Goal: Information Seeking & Learning: Learn about a topic

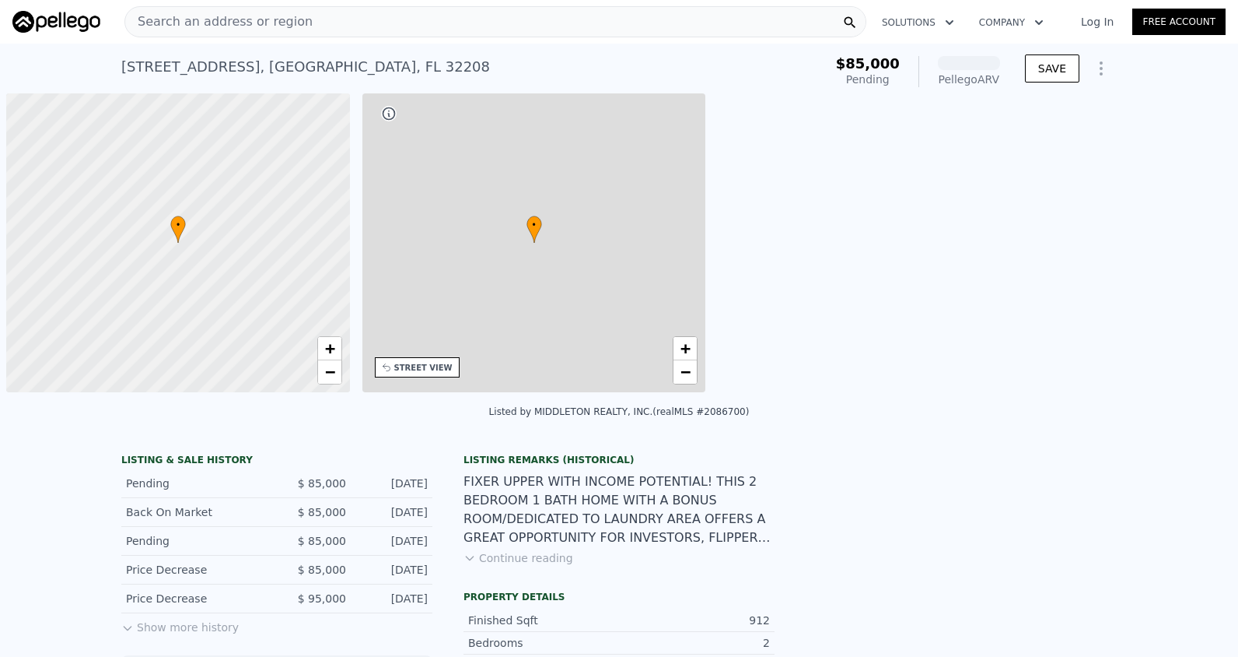
scroll to position [0, 6]
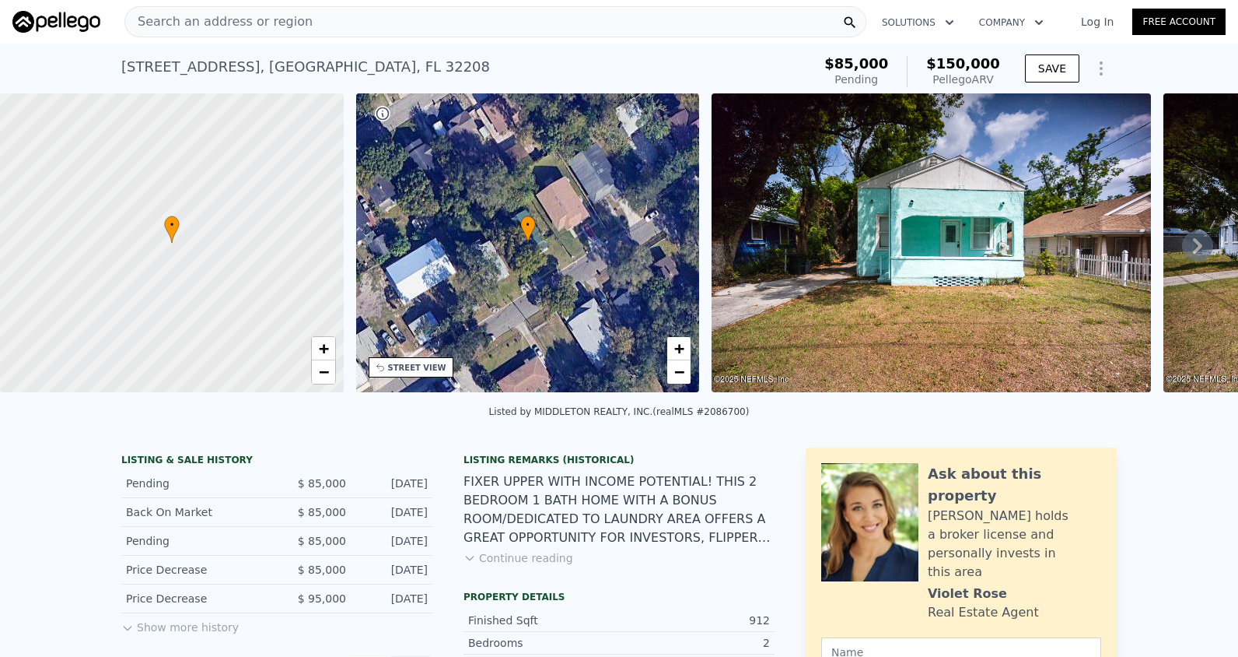
click at [191, 23] on span "Search an address or region" at bounding box center [218, 21] width 187 height 19
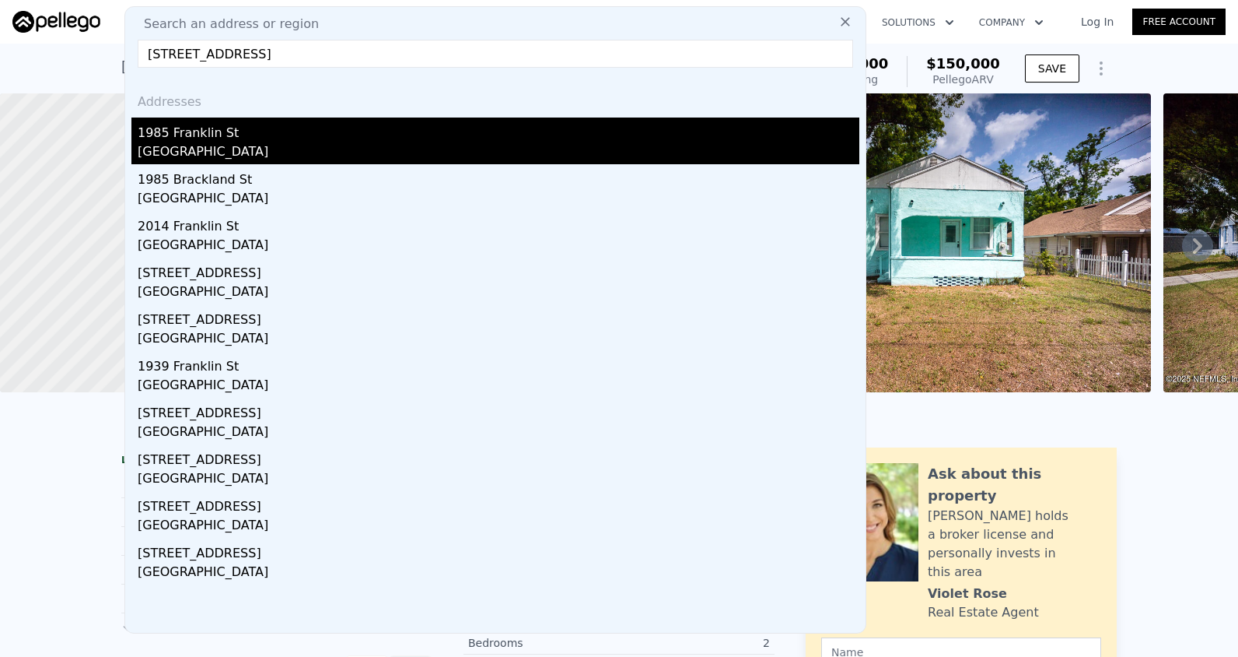
type input "[STREET_ADDRESS]"
click at [215, 142] on div "1985 Franklin St" at bounding box center [499, 129] width 722 height 25
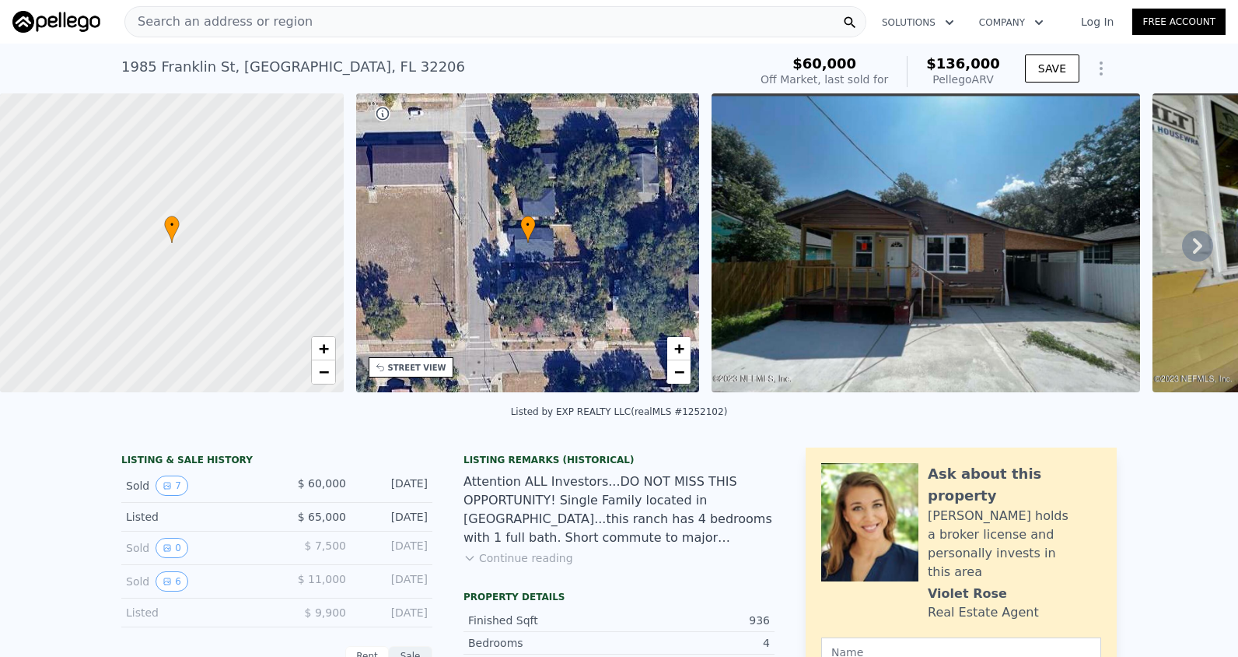
type input "784"
type input "1260"
type input "4356"
type input "8276.4"
type input "$ 150,000"
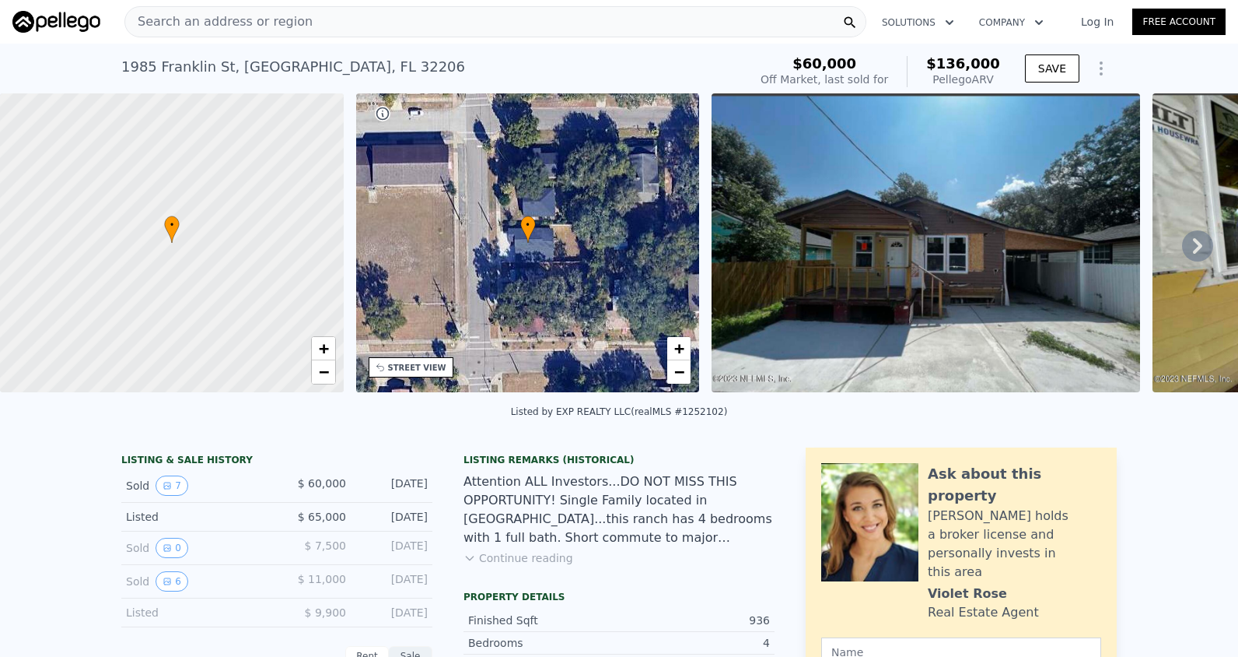
type input "$ 49,831"
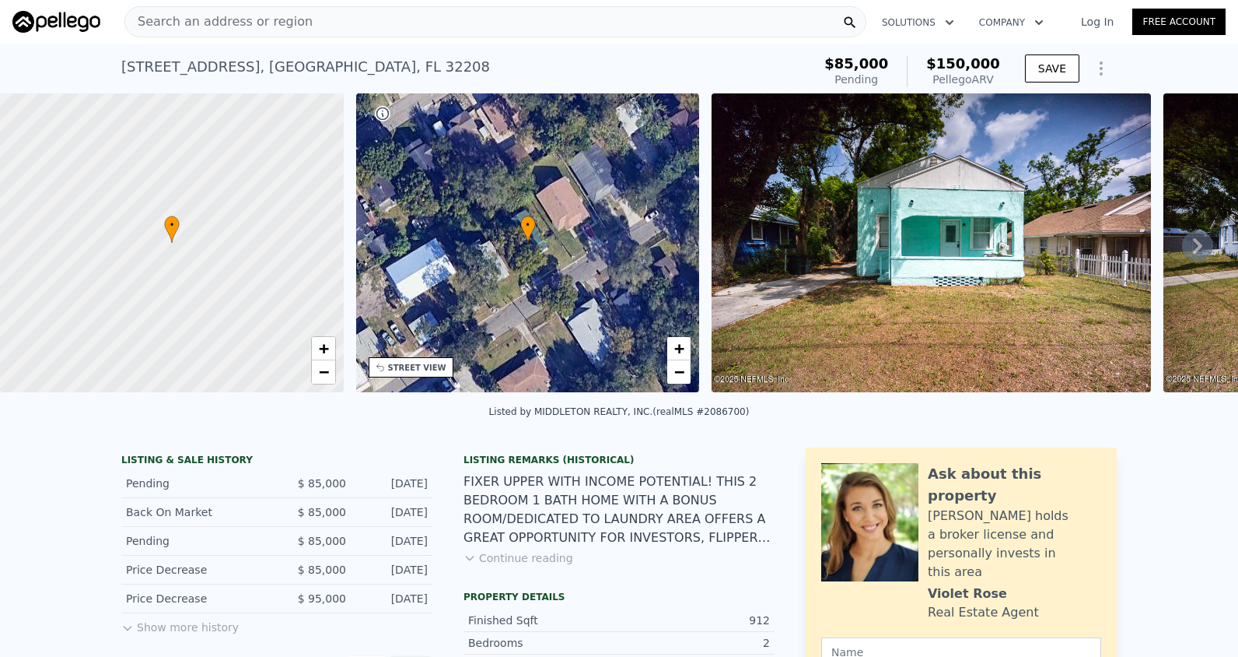
click at [210, 12] on span "Search an address or region" at bounding box center [218, 21] width 187 height 19
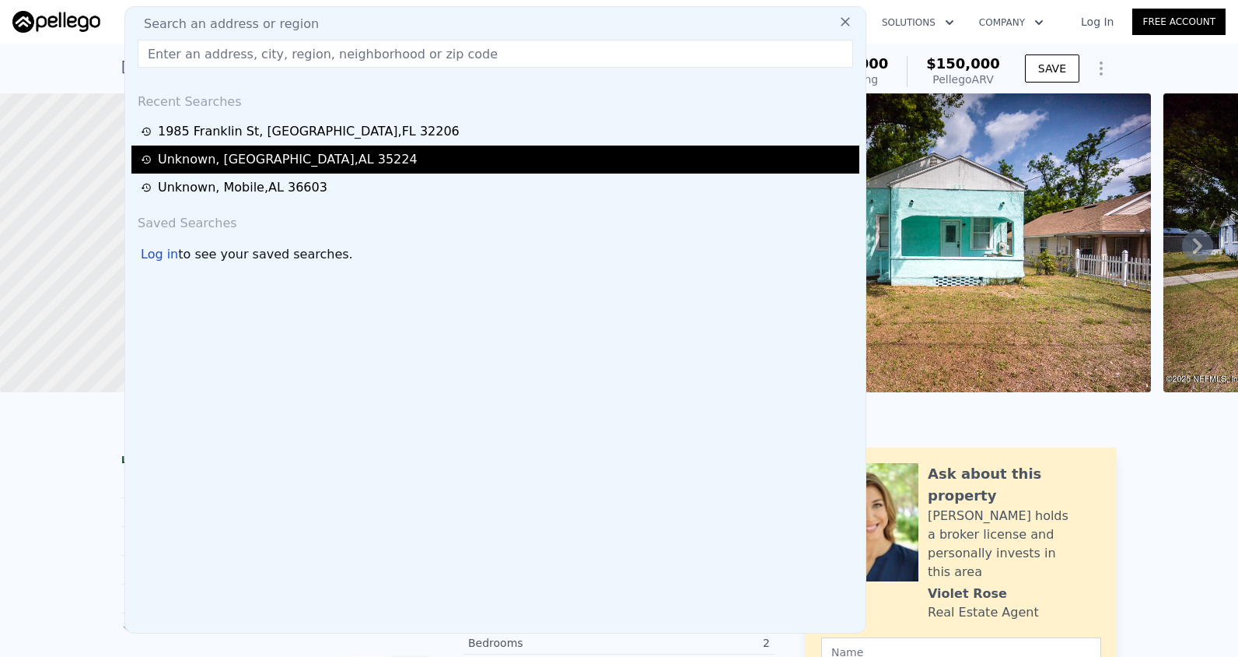
type input "[STREET_ADDRESS][PERSON_NAME]"
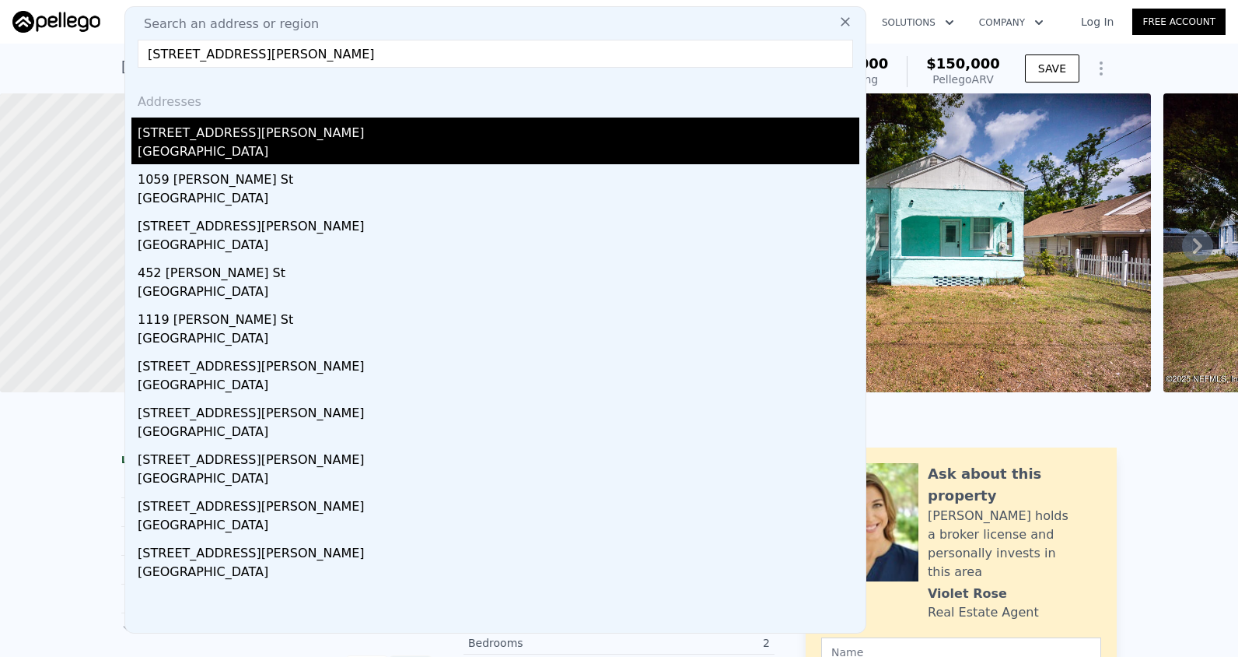
click at [237, 143] on div "[GEOGRAPHIC_DATA]" at bounding box center [499, 153] width 722 height 22
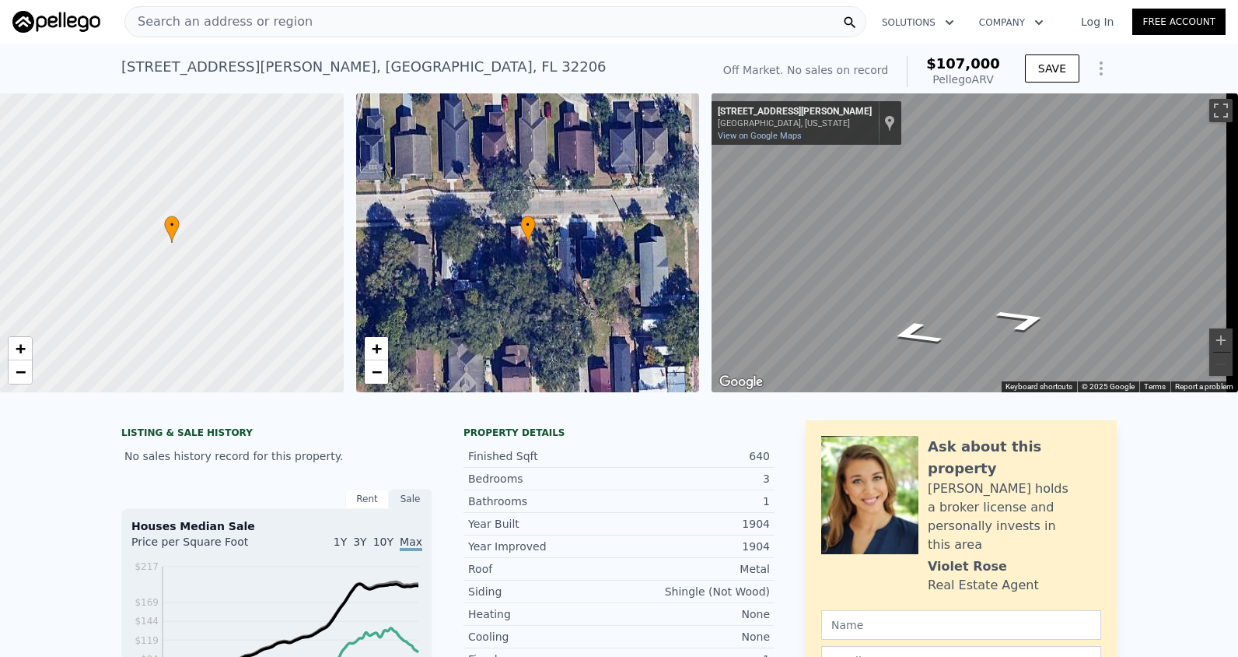
click at [291, 207] on div at bounding box center [172, 243] width 412 height 359
